Goal: Check status: Check status

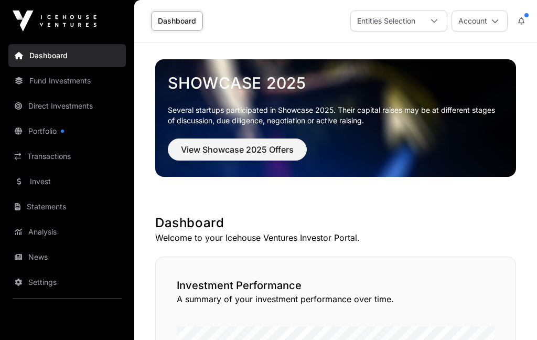
click at [73, 110] on link "Direct Investments" at bounding box center [66, 105] width 117 height 23
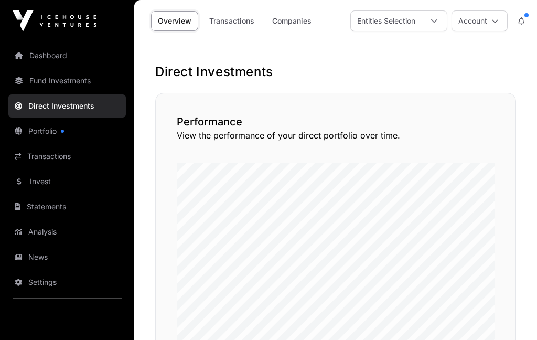
click at [249, 23] on link "Transactions" at bounding box center [231, 21] width 59 height 20
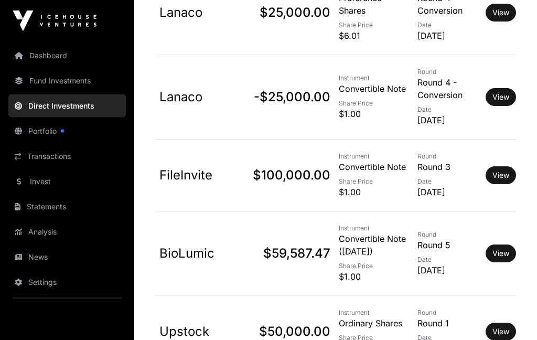
scroll to position [2841, 0]
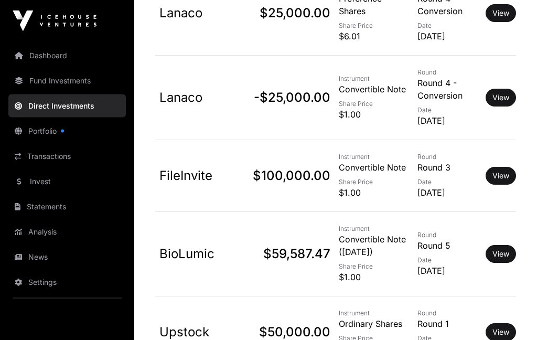
click at [505, 249] on link "View" at bounding box center [500, 254] width 17 height 10
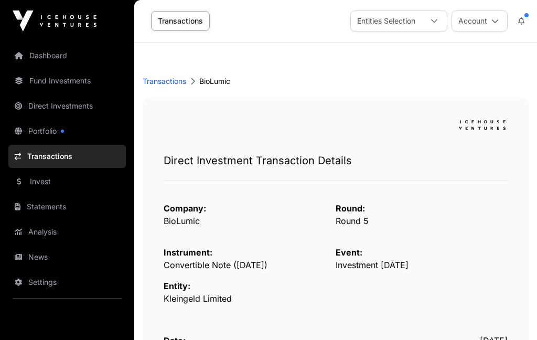
click at [191, 23] on link "Transactions" at bounding box center [180, 21] width 59 height 20
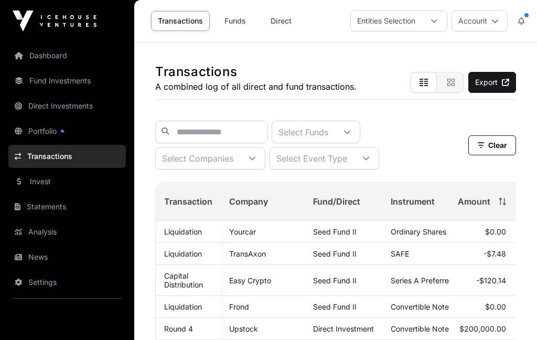
click at [173, 84] on p "A combined log of all direct and fund transactions." at bounding box center [255, 86] width 201 height 13
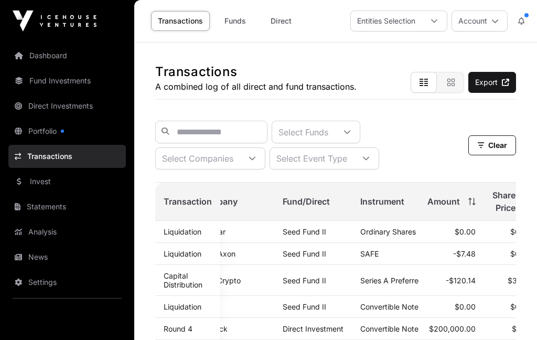
scroll to position [0, 30]
click at [223, 133] on input "text" at bounding box center [211, 132] width 112 height 23
click at [261, 182] on th "Company" at bounding box center [232, 201] width 84 height 38
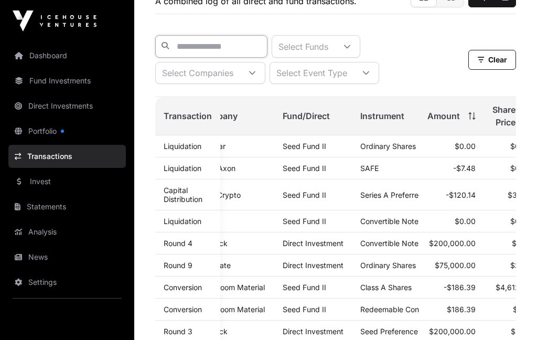
click at [230, 45] on input "text" at bounding box center [211, 46] width 112 height 23
click at [245, 46] on input "text" at bounding box center [211, 47] width 112 height 23
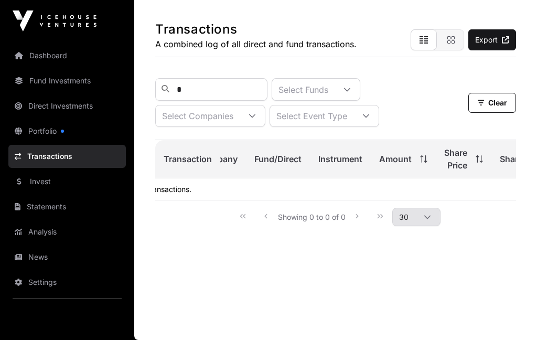
type input "*"
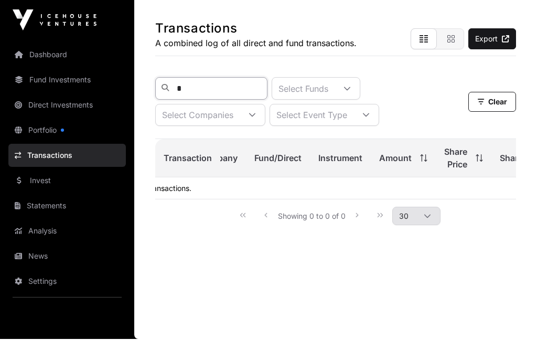
click at [242, 78] on input "*" at bounding box center [211, 89] width 112 height 23
click at [241, 78] on input "*" at bounding box center [211, 89] width 112 height 23
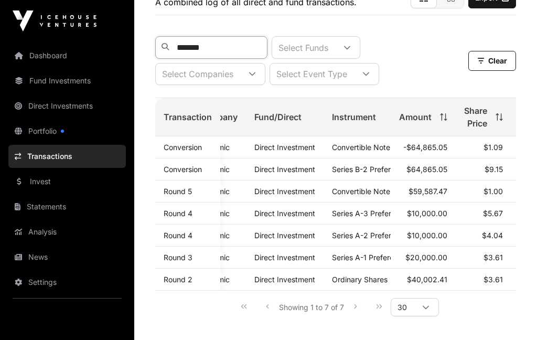
type input "********"
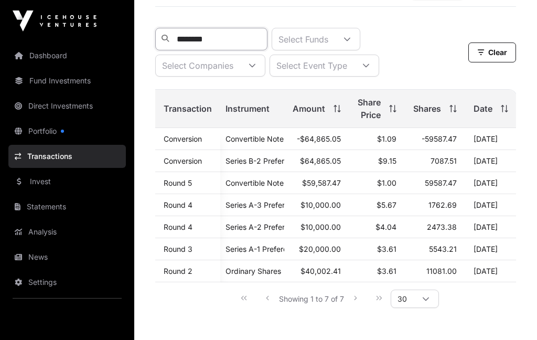
scroll to position [0, 147]
